Goal: Information Seeking & Learning: Learn about a topic

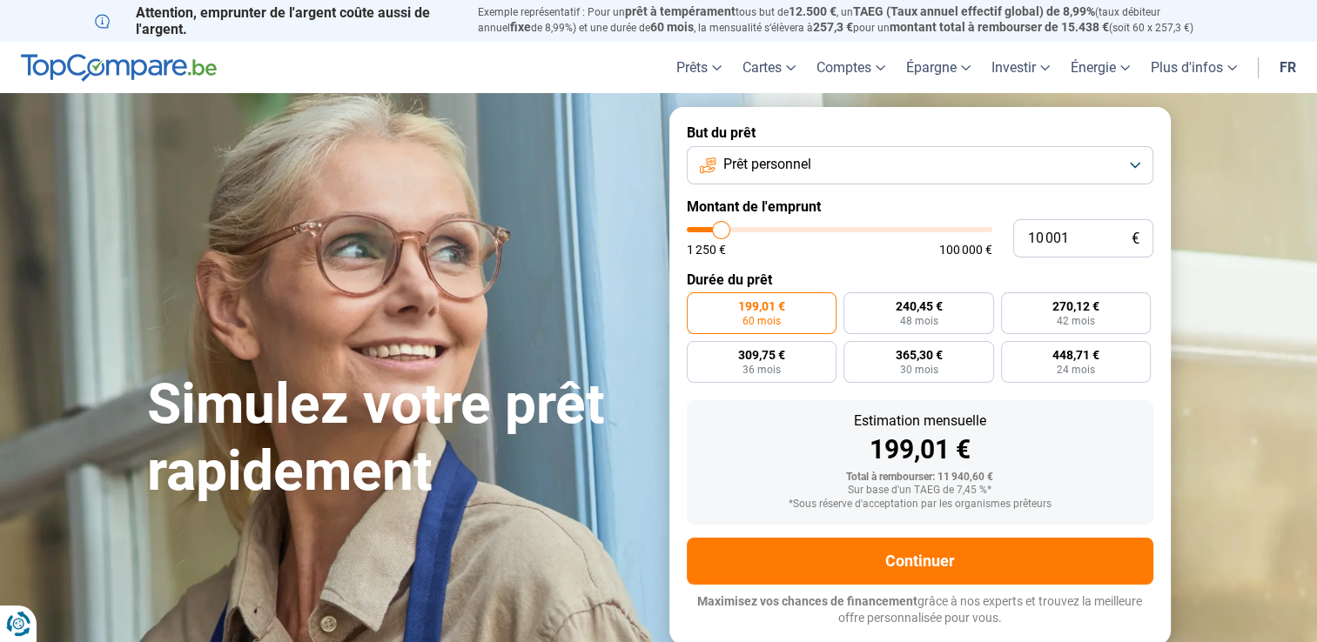
type input "9 000"
type input "9000"
type input "9 250"
type input "9250"
type input "9 750"
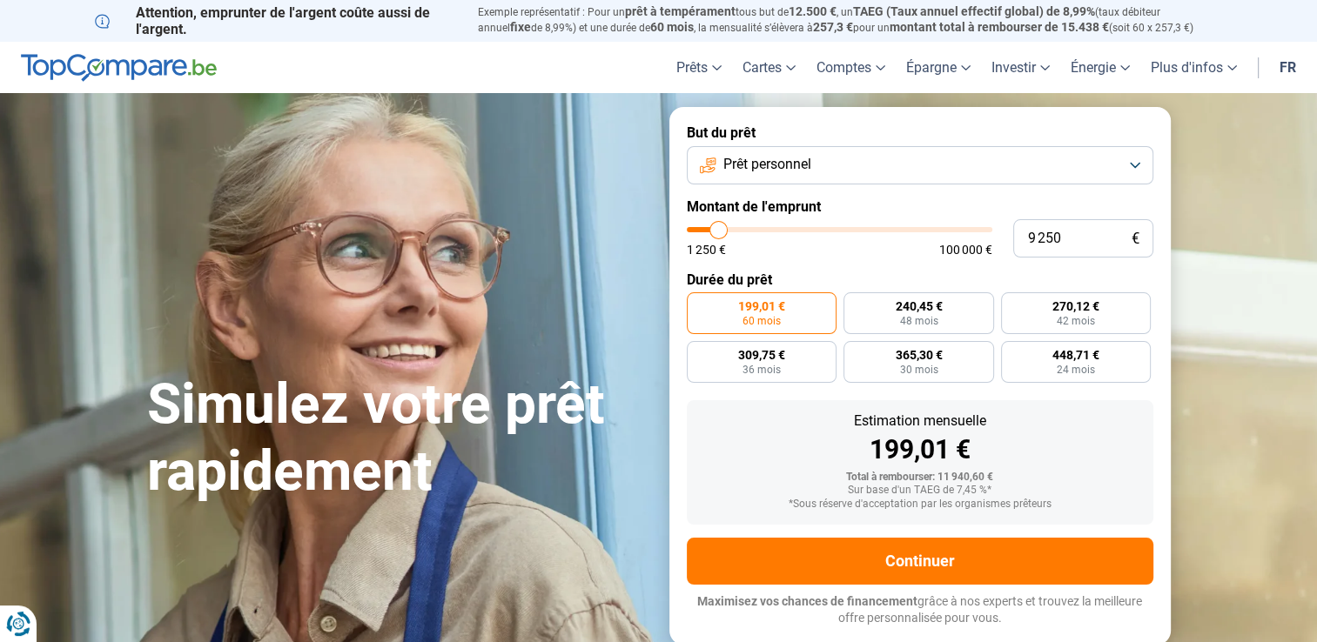
type input "9750"
type input "10 500"
type input "10500"
type input "11 500"
type input "11500"
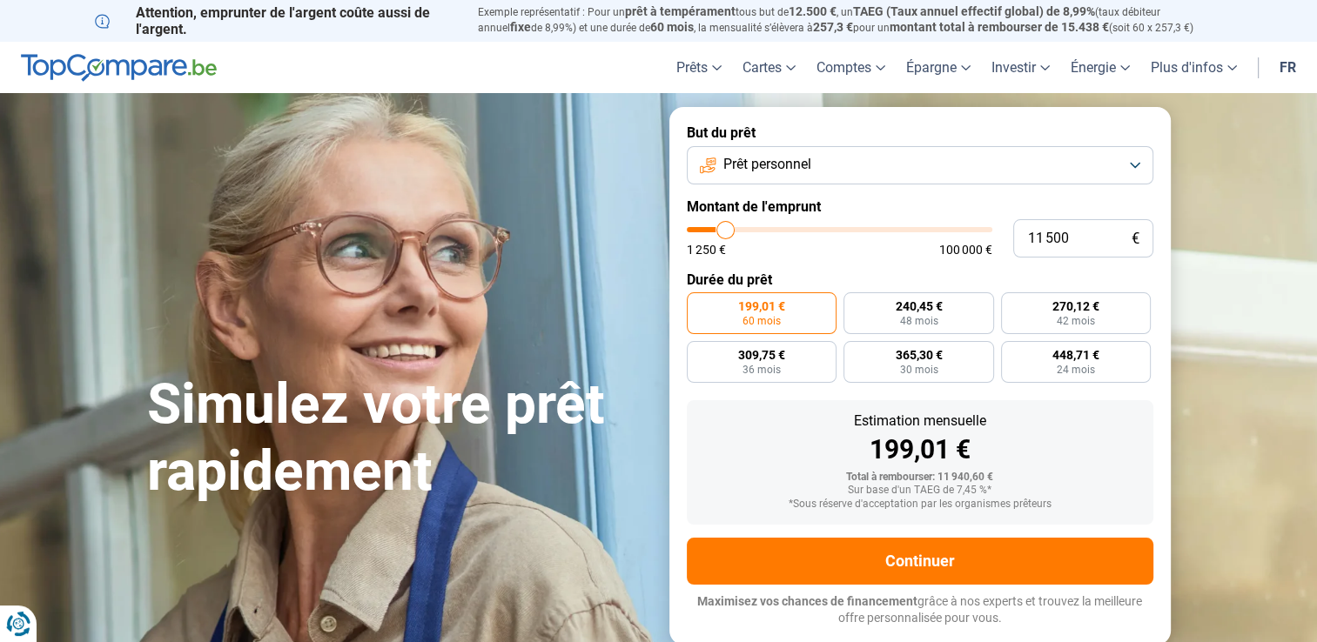
type input "12 000"
type input "12000"
type input "12 500"
type input "12500"
type input "13 000"
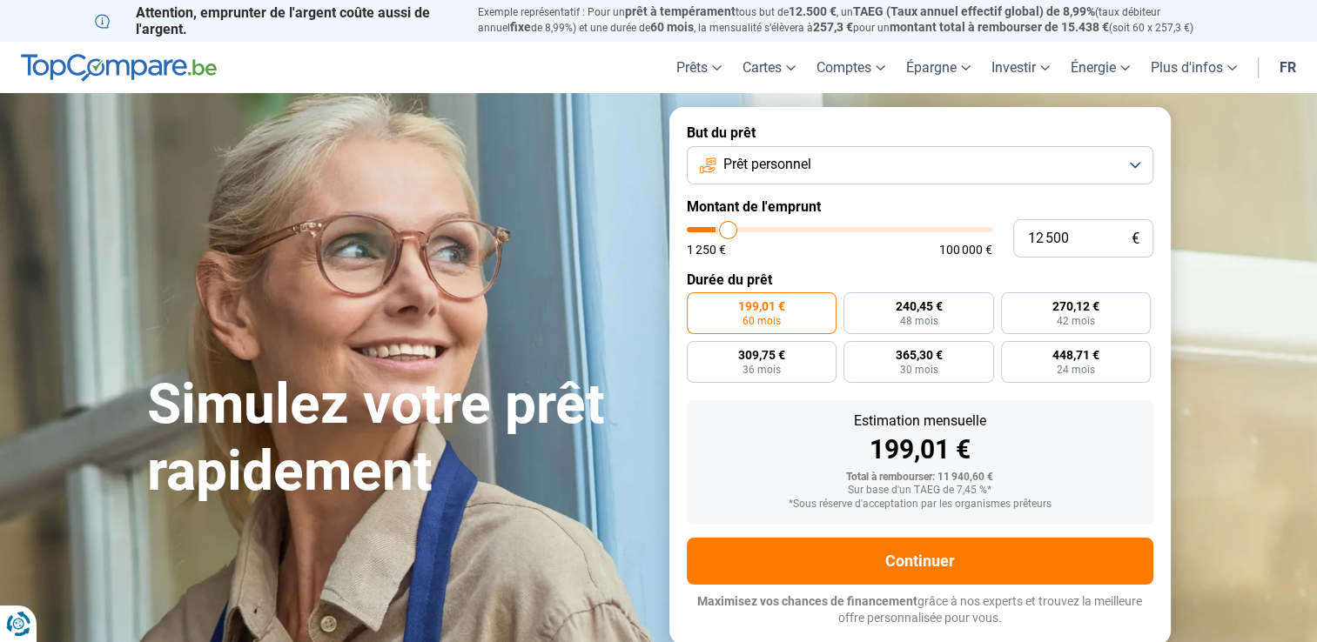
type input "13000"
type input "13 750"
type input "13750"
type input "14 000"
type input "14000"
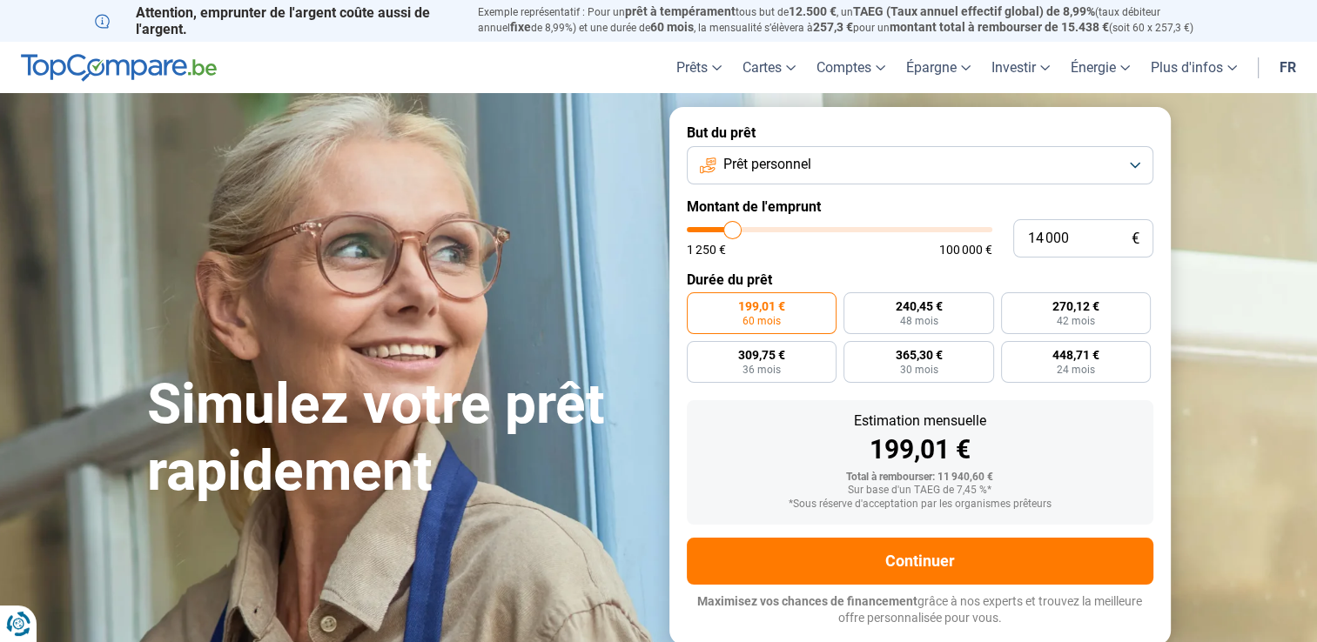
type input "14 250"
type input "14250"
type input "15 500"
type input "15500"
type input "16 500"
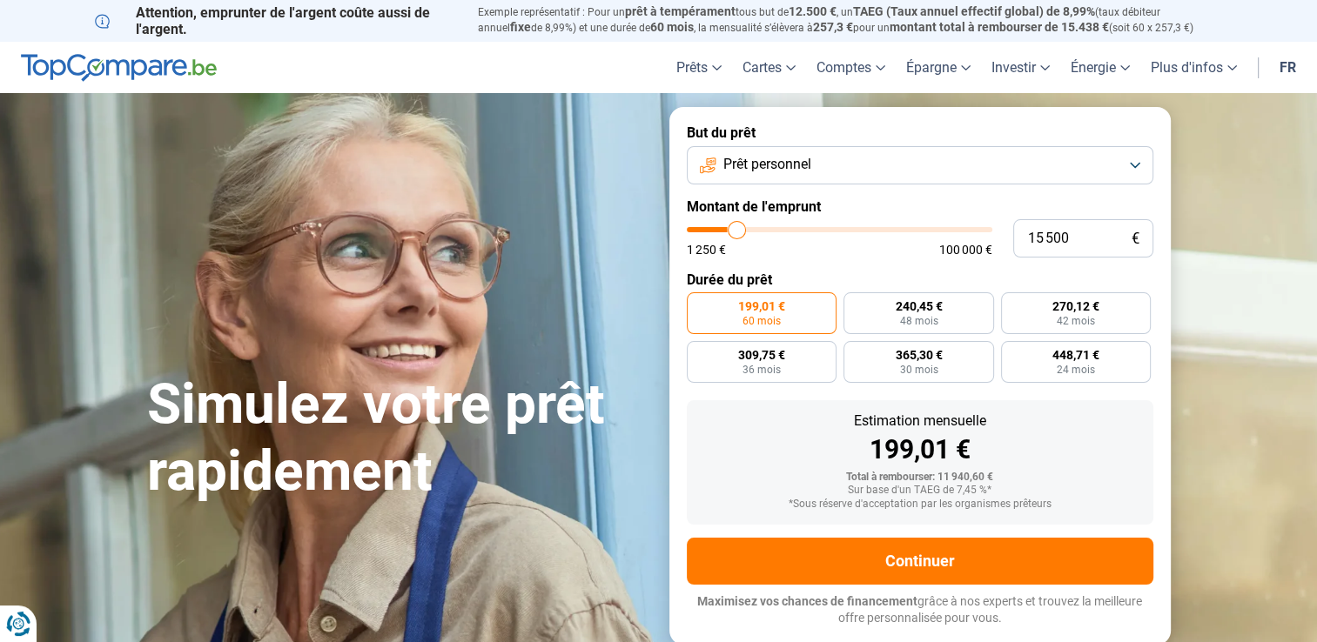
type input "16500"
type input "17 250"
type input "17250"
type input "18 000"
type input "18000"
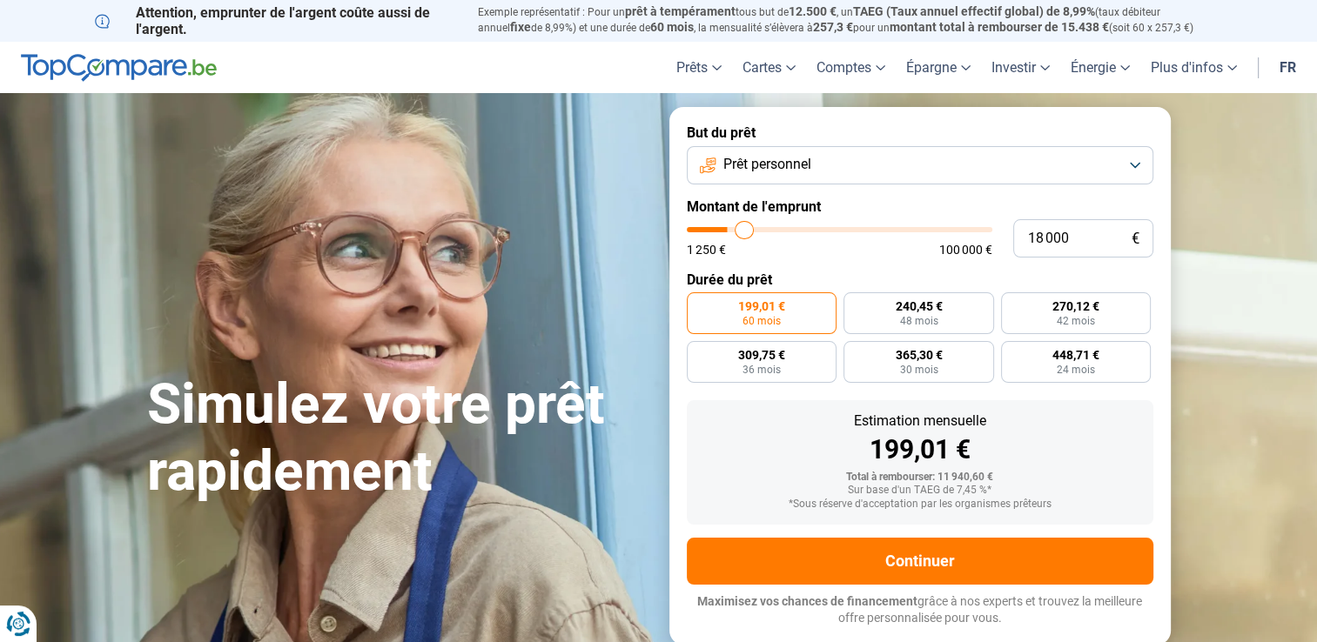
type input "19 250"
type input "19250"
type input "19 750"
type input "19750"
type input "20 000"
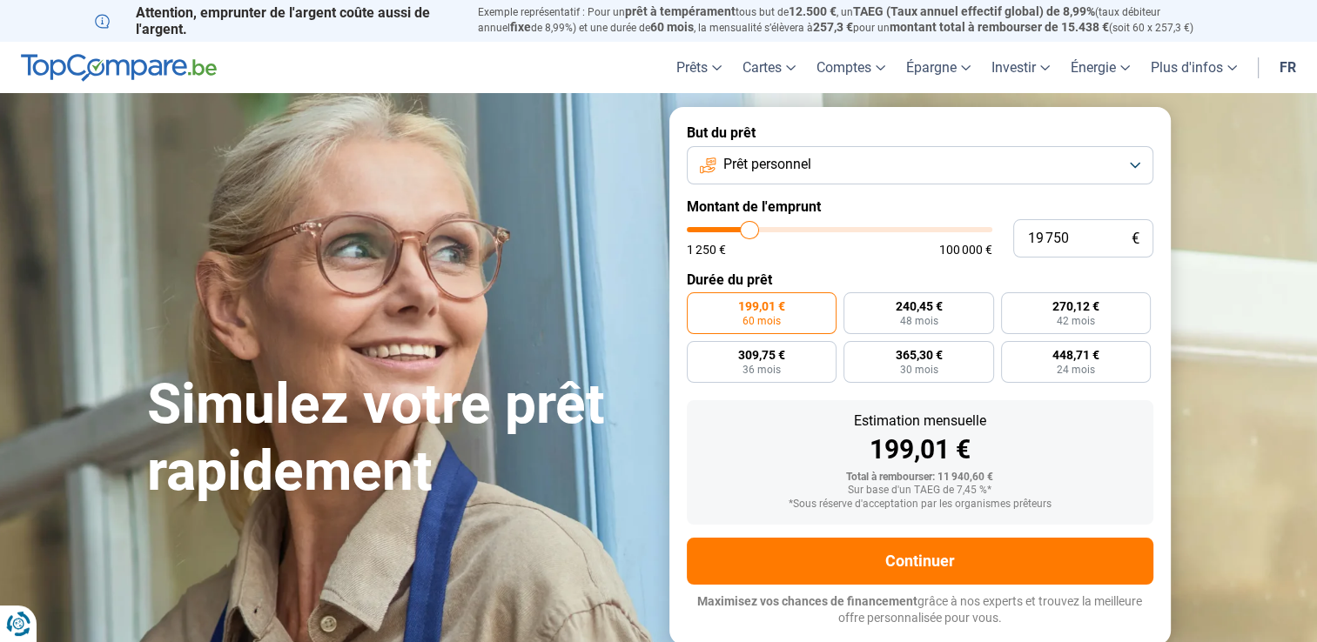
type input "20000"
type input "20 250"
type input "20250"
type input "20 500"
type input "20500"
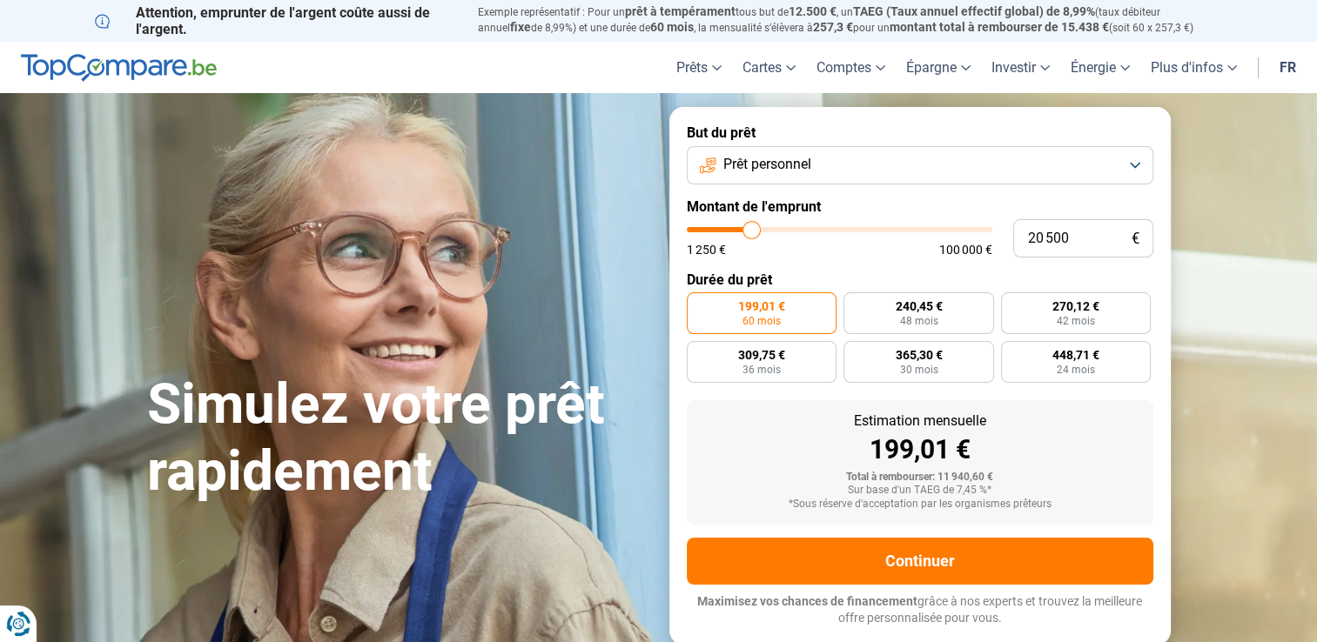
type input "20 750"
type input "20750"
type input "21 000"
type input "21000"
type input "21 250"
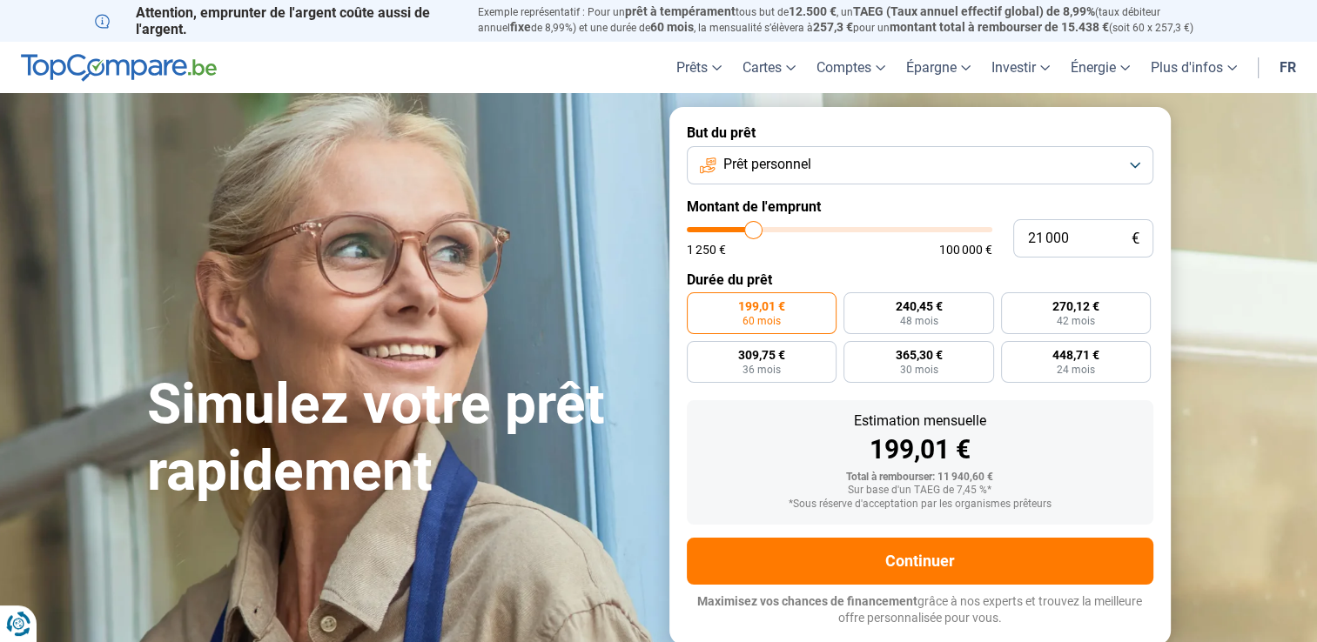
type input "21250"
type input "21 750"
type input "21750"
type input "22 000"
drag, startPoint x: 718, startPoint y: 230, endPoint x: 755, endPoint y: 231, distance: 37.5
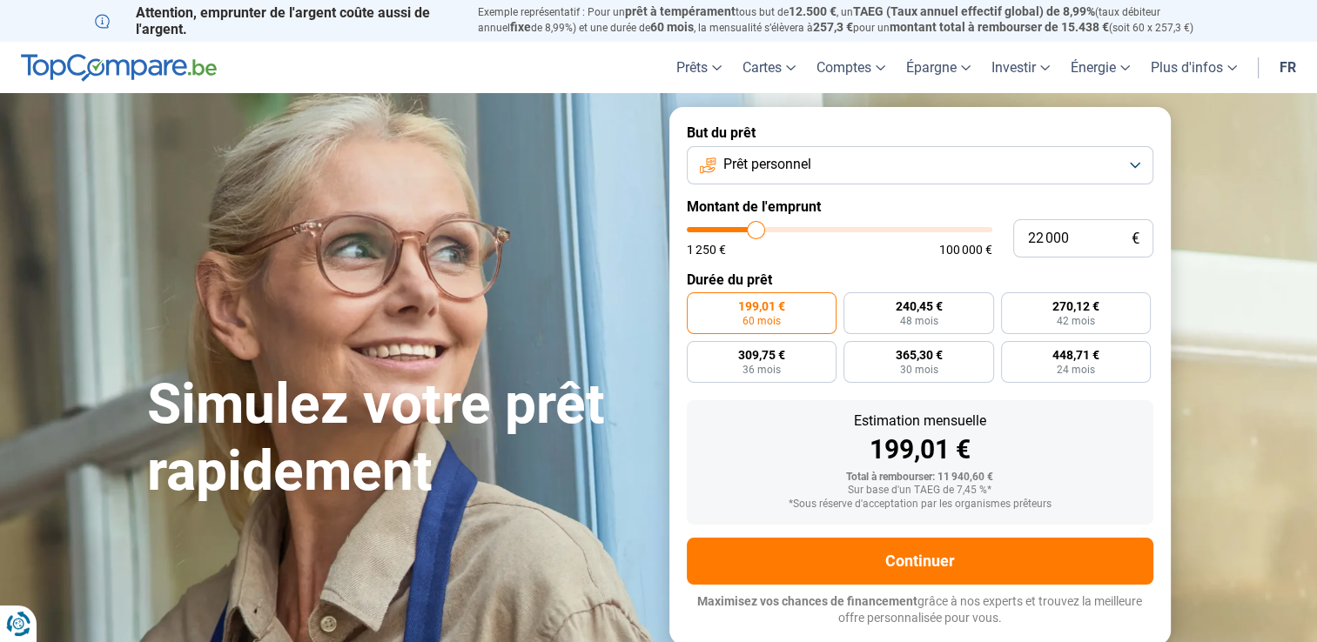
type input "22000"
click at [755, 231] on input "range" at bounding box center [839, 229] width 305 height 5
radio input "false"
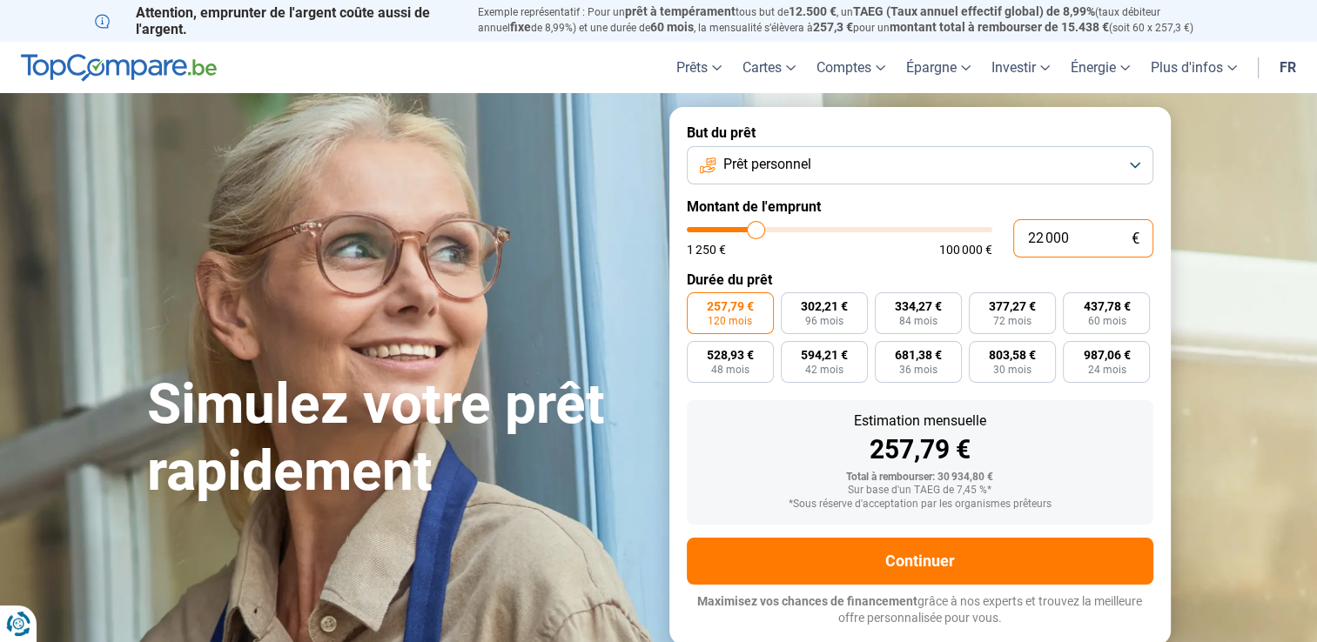
click at [1093, 238] on input "22 000" at bounding box center [1083, 238] width 140 height 38
type input "2 200"
type input "2250"
type input "220"
type input "1250"
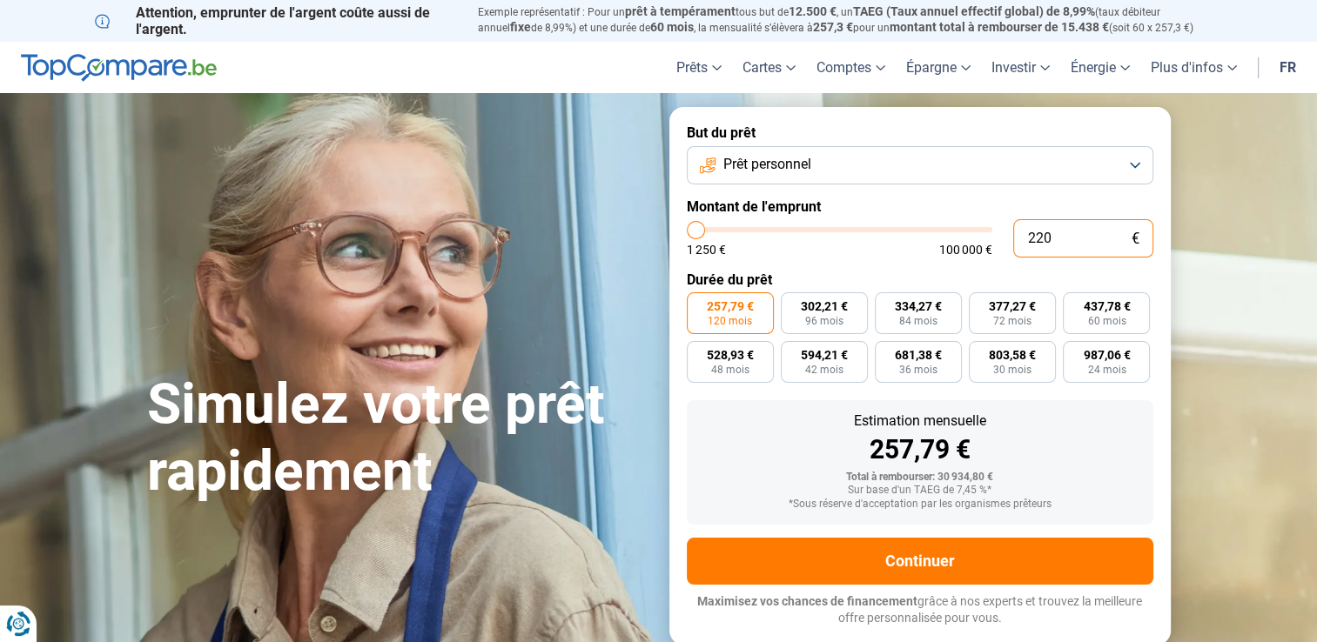
type input "22"
type input "1250"
type input "2"
type input "1250"
type input "0"
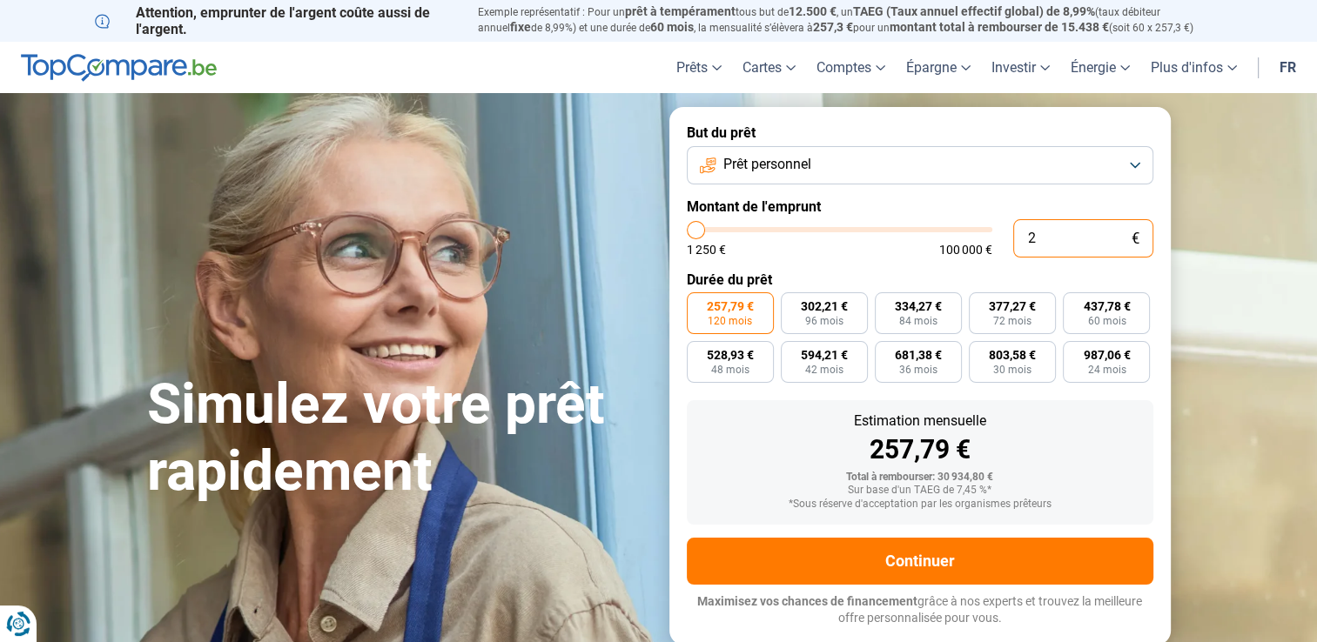
type input "1250"
type input "4"
type input "1250"
type input "48"
type input "1250"
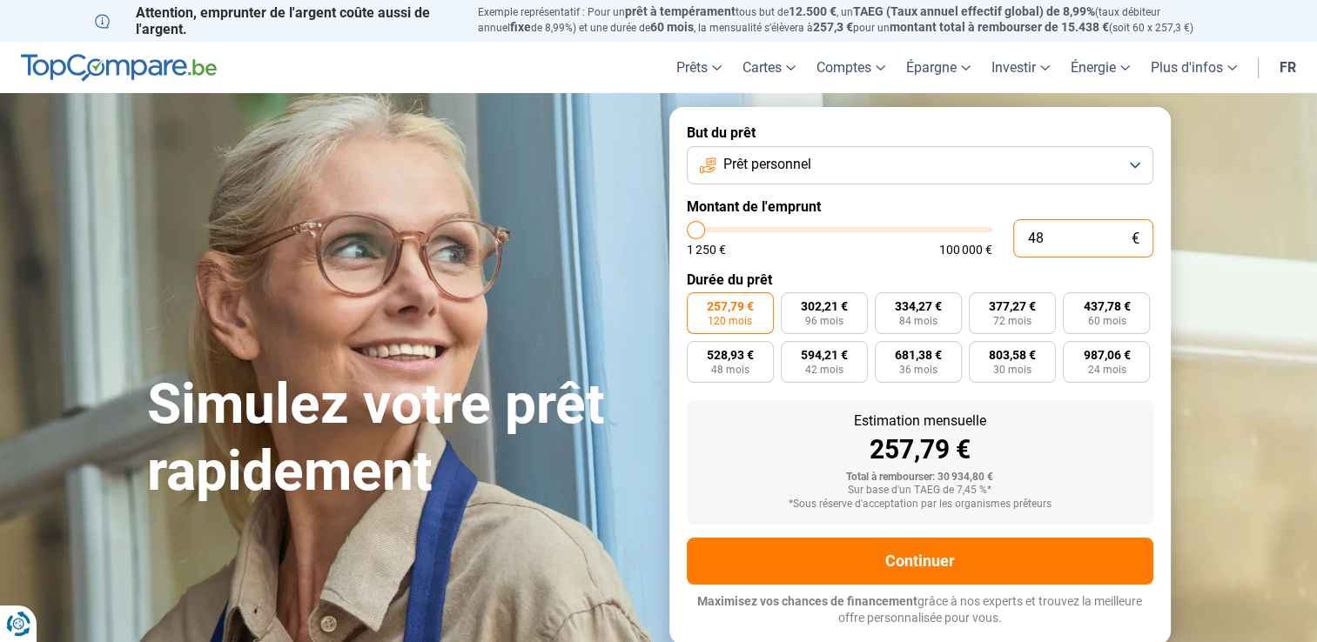
type input "486"
type input "1250"
type input "4 860"
type input "4750"
type input "48 600"
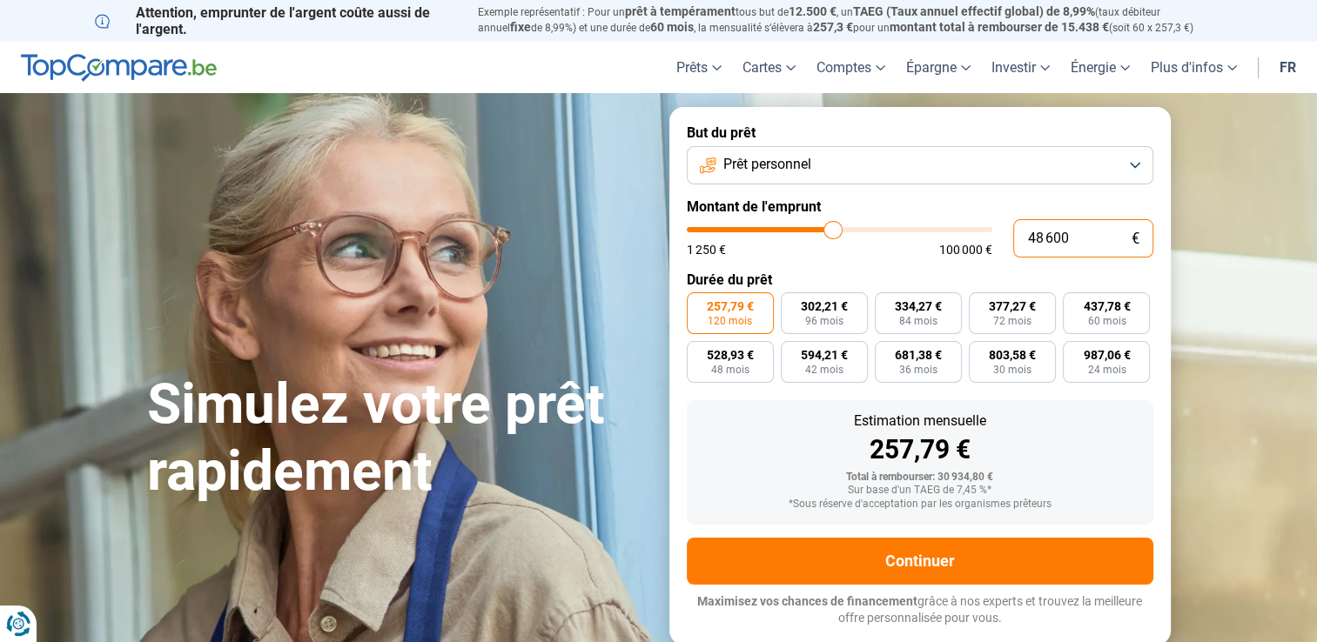
type input "48500"
type input "48 600"
click at [1134, 164] on button "Prêt personnel" at bounding box center [920, 165] width 466 height 38
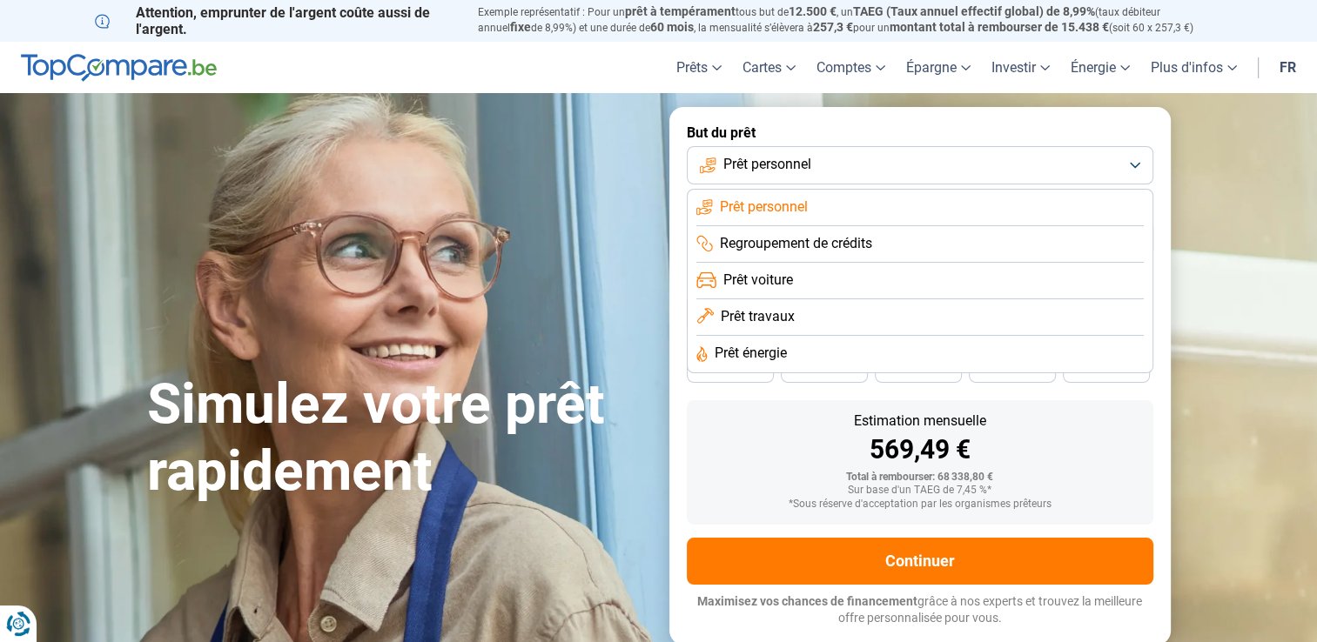
click at [849, 164] on button "Prêt personnel" at bounding box center [920, 165] width 466 height 38
